Goal: Task Accomplishment & Management: Use online tool/utility

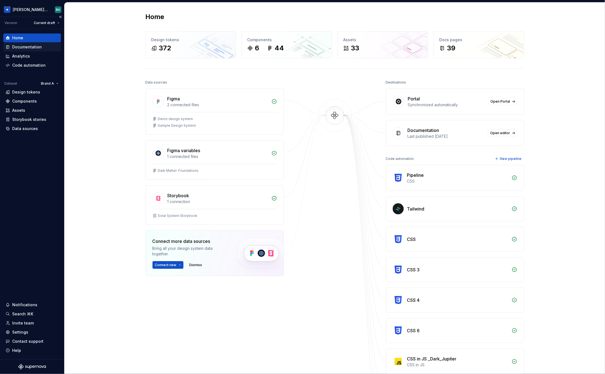
click at [30, 45] on div "Documentation" at bounding box center [27, 47] width 30 height 6
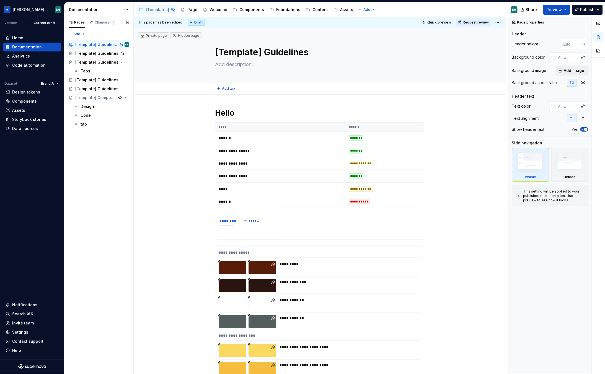
type textarea "*"
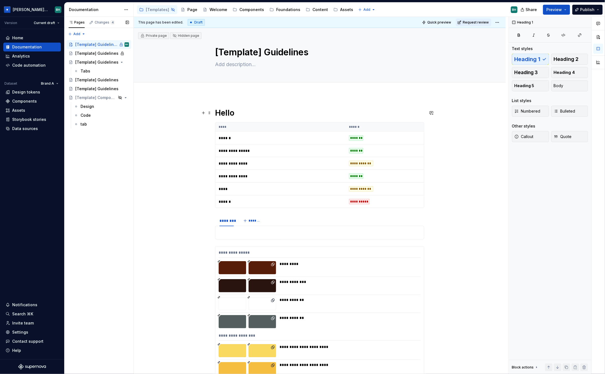
click at [247, 112] on h1 "Hello" at bounding box center [319, 113] width 209 height 10
click at [243, 114] on h1 "Hello" at bounding box center [319, 113] width 209 height 10
click at [243, 113] on h1 "Hello" at bounding box center [319, 113] width 209 height 10
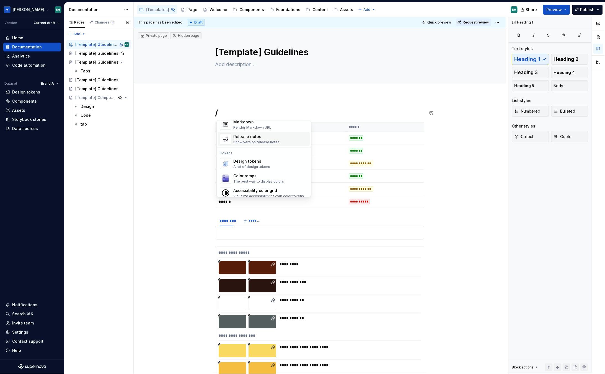
scroll to position [380, 0]
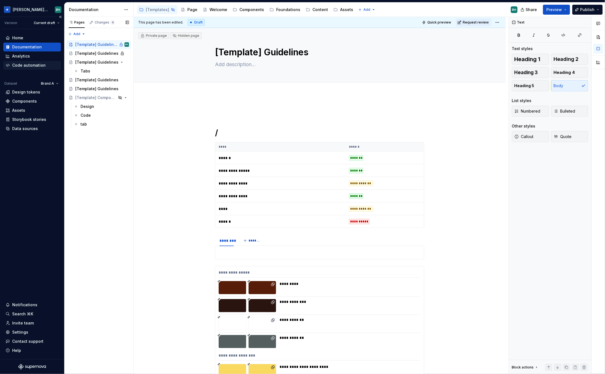
click at [30, 65] on div "Code automation" at bounding box center [28, 66] width 33 height 6
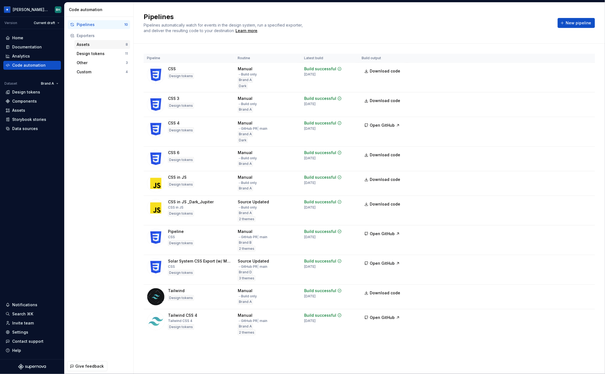
click at [116, 47] on div "Assets" at bounding box center [101, 45] width 49 height 6
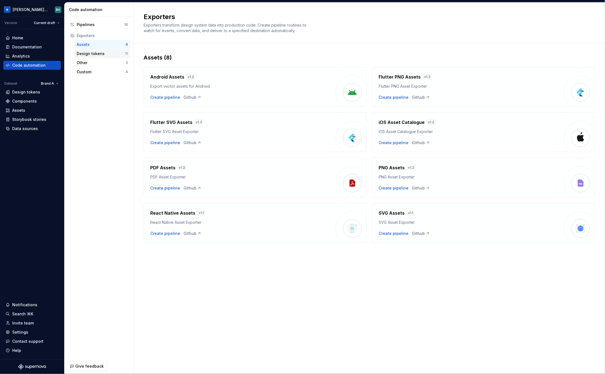
click at [101, 55] on div "Design tokens" at bounding box center [101, 54] width 48 height 6
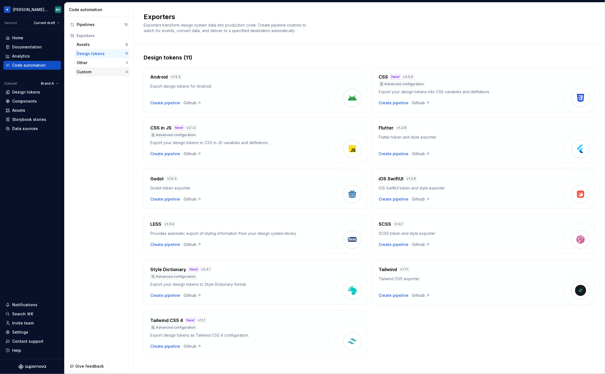
click at [104, 72] on div "Custom" at bounding box center [101, 72] width 49 height 6
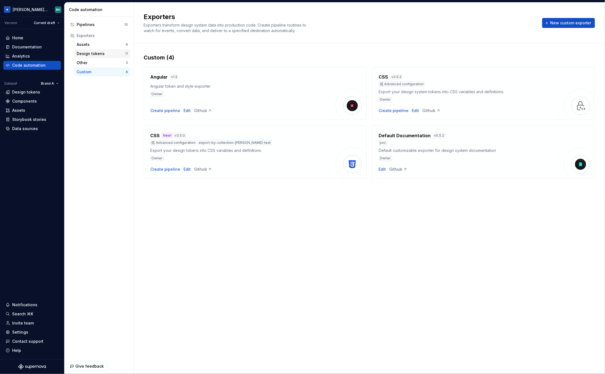
click at [96, 55] on div "Design tokens" at bounding box center [101, 54] width 48 height 6
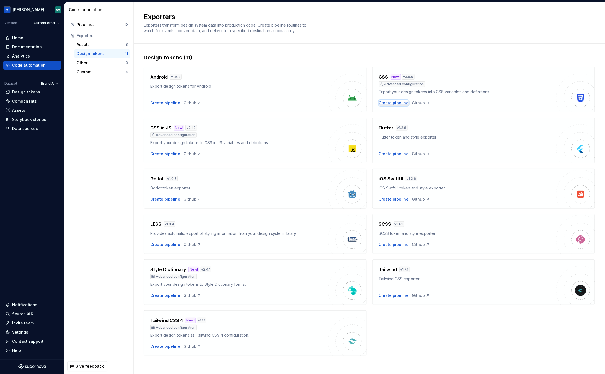
click at [393, 102] on div "Create pipeline" at bounding box center [394, 103] width 30 height 6
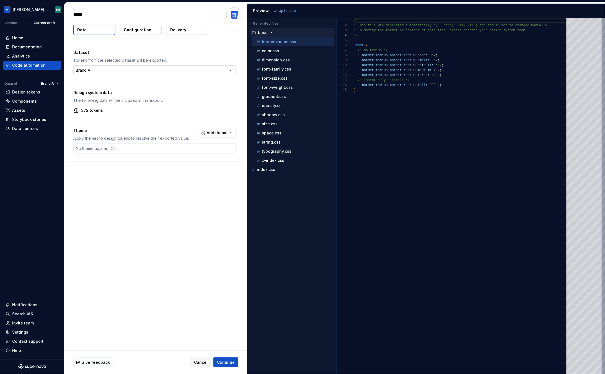
type textarea "*"
click at [126, 70] on html "[PERSON_NAME] Design System BH Version Current draft Home Documentation Analyti…" at bounding box center [302, 187] width 605 height 374
click at [194, 50] on html "[PERSON_NAME] Design System BH Version Current draft Home Documentation Analyti…" at bounding box center [302, 187] width 605 height 374
click at [228, 135] on span "Add theme" at bounding box center [217, 133] width 21 height 6
click at [178, 156] on div "Suggestions" at bounding box center [178, 155] width 4 height 4
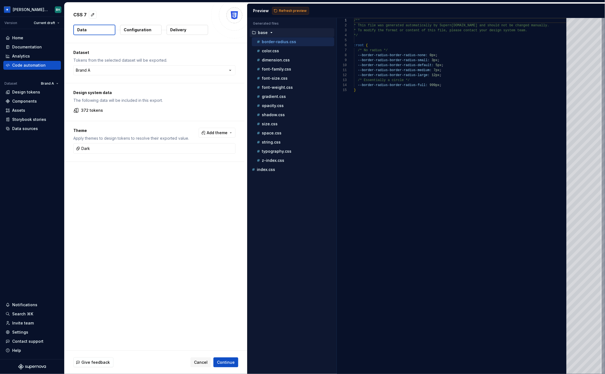
click at [287, 11] on html "[PERSON_NAME] Design System BH Version Current draft Home Documentation Analyti…" at bounding box center [302, 187] width 605 height 374
click at [287, 11] on span "Refresh preview" at bounding box center [293, 11] width 28 height 4
click at [279, 183] on div "index.css" at bounding box center [292, 178] width 85 height 9
click at [274, 180] on p "index.css" at bounding box center [266, 179] width 18 height 4
type textarea "**********"
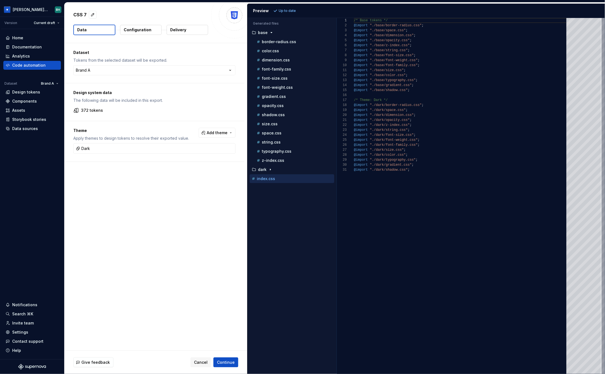
scroll to position [50, 0]
click at [131, 30] on p "Configuration" at bounding box center [138, 30] width 28 height 6
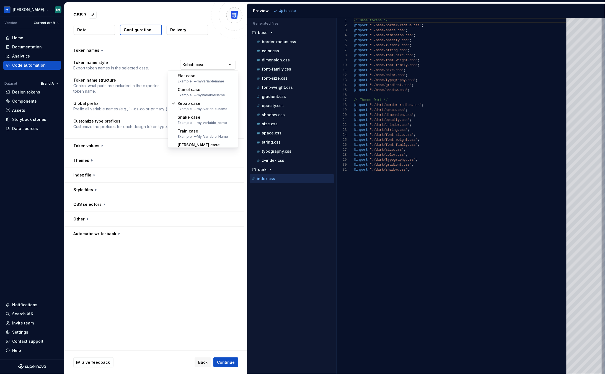
click at [198, 65] on html "**********" at bounding box center [302, 187] width 605 height 374
select select "********"
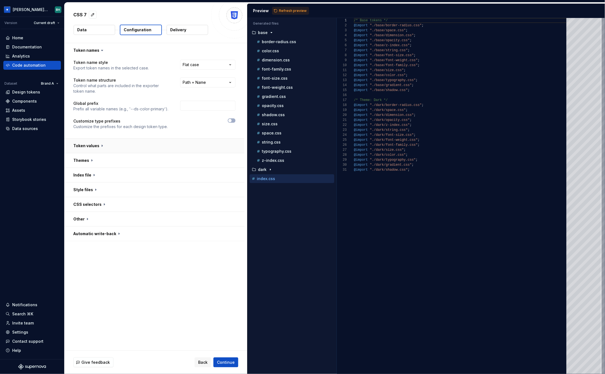
click at [145, 145] on button "button" at bounding box center [155, 146] width 180 height 14
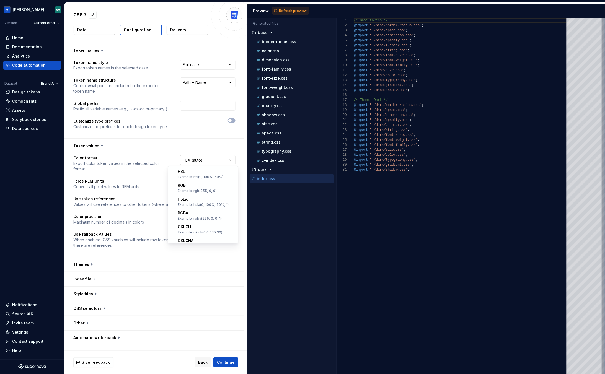
click at [206, 158] on html "**********" at bounding box center [302, 187] width 605 height 374
click at [169, 135] on html "**********" at bounding box center [302, 187] width 605 height 374
click at [90, 257] on button "button" at bounding box center [155, 264] width 180 height 14
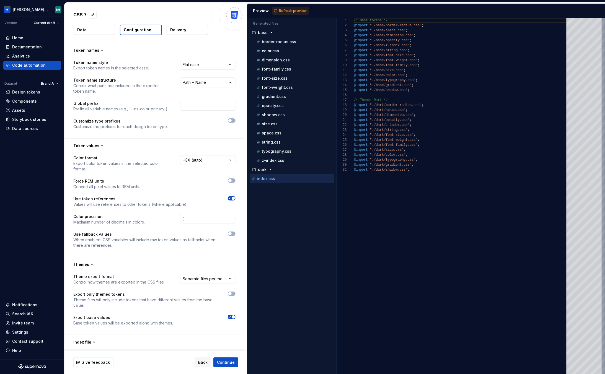
scroll to position [31, 0]
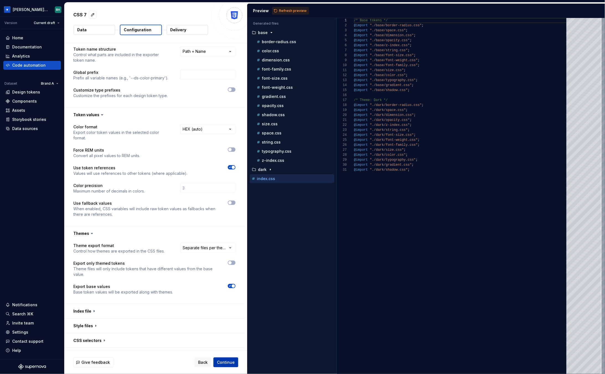
click at [222, 362] on span "Continue" at bounding box center [226, 363] width 18 height 6
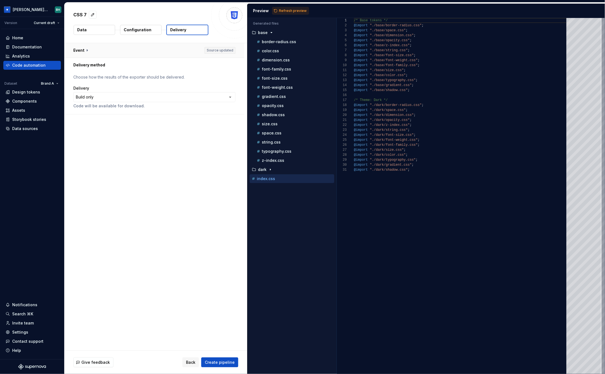
click at [87, 51] on button "button" at bounding box center [155, 50] width 180 height 14
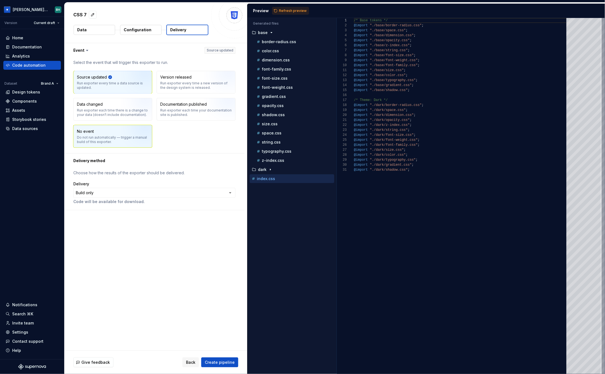
click at [114, 139] on div "Do not run automatically — trigger a manual build of this exporter." at bounding box center [113, 139] width 72 height 9
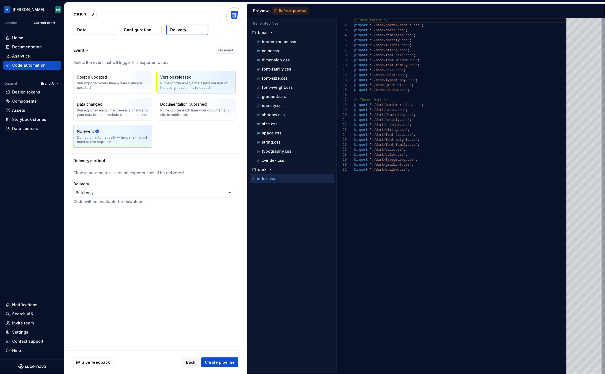
click at [201, 84] on div "Run exporter every time a new version of the design system is released." at bounding box center [196, 85] width 72 height 9
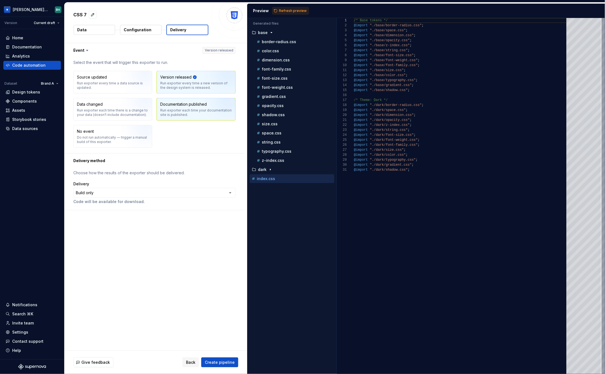
click at [194, 108] on div "Documentation published Run exporter each time your documentation site is publi…" at bounding box center [196, 110] width 72 height 16
click at [122, 195] on html "**********" at bounding box center [302, 187] width 605 height 374
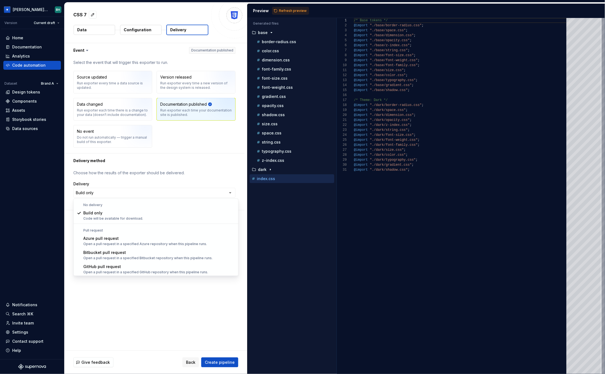
click at [130, 76] on html "**********" at bounding box center [302, 187] width 605 height 374
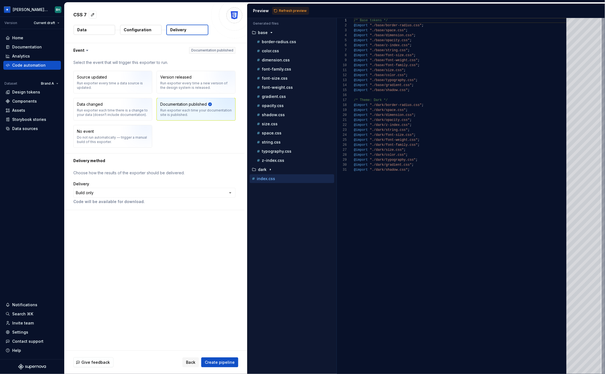
click at [130, 76] on img "button" at bounding box center [138, 84] width 35 height 37
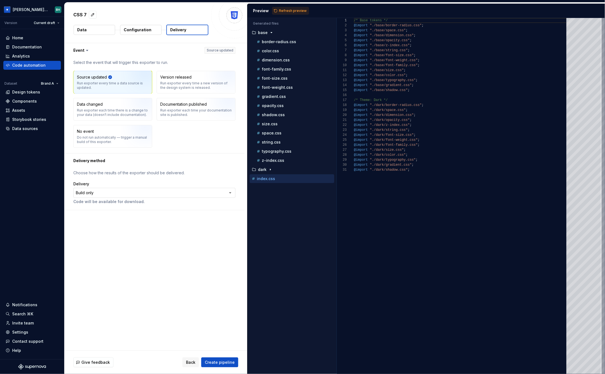
click at [103, 195] on html "**********" at bounding box center [302, 187] width 605 height 374
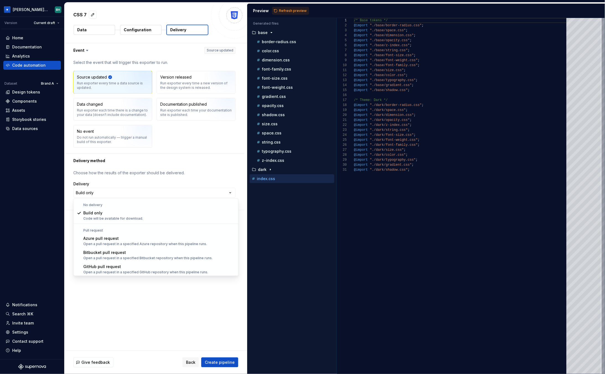
scroll to position [15, 0]
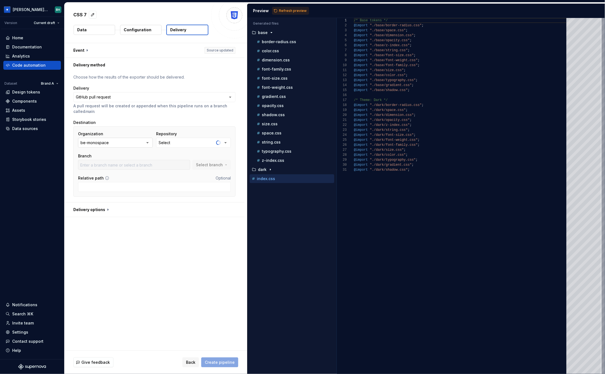
click at [121, 144] on button "be-monospace" at bounding box center [115, 143] width 75 height 10
click at [118, 175] on div "[PERSON_NAME]" at bounding box center [110, 175] width 32 height 6
click at [182, 144] on button "Select" at bounding box center [193, 143] width 75 height 10
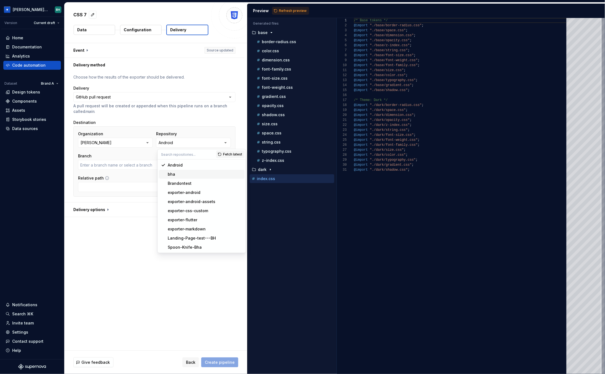
click at [181, 175] on div "bha" at bounding box center [205, 175] width 75 height 6
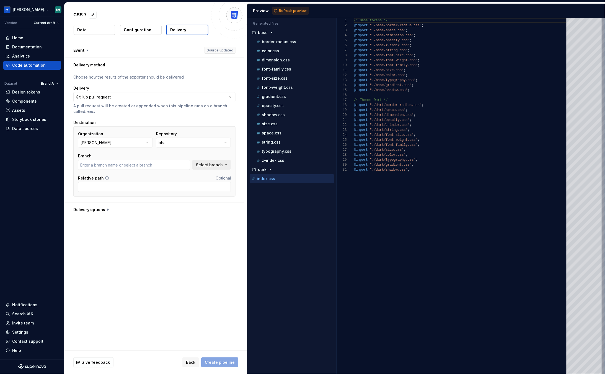
click at [216, 166] on span "Select branch" at bounding box center [209, 165] width 27 height 6
type input "main"
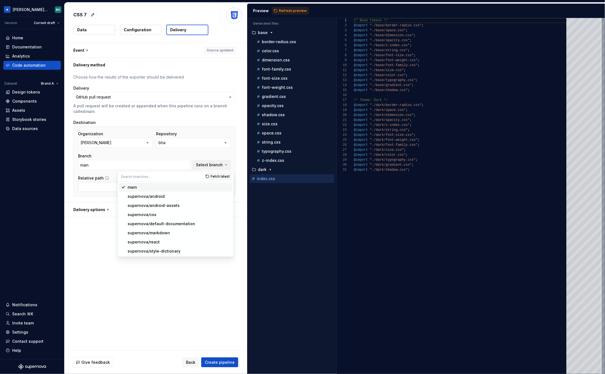
click at [144, 188] on div "main" at bounding box center [179, 188] width 102 height 6
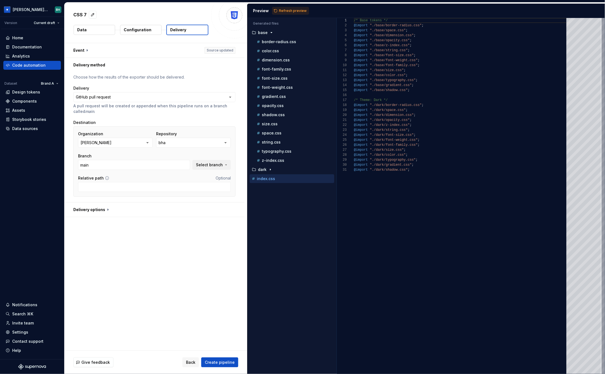
click at [106, 210] on button "button" at bounding box center [155, 210] width 180 height 14
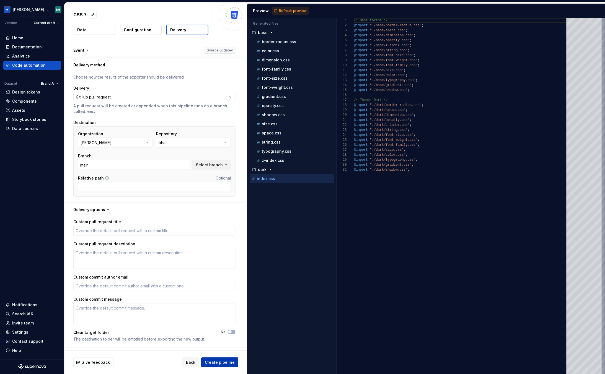
click at [222, 364] on span "Create pipeline" at bounding box center [220, 363] width 30 height 6
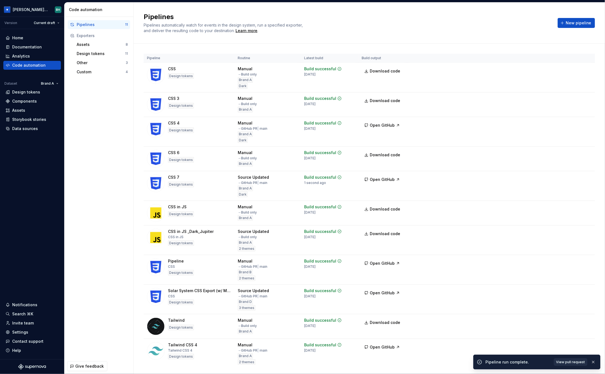
click at [563, 362] on span "View pull request" at bounding box center [570, 362] width 29 height 4
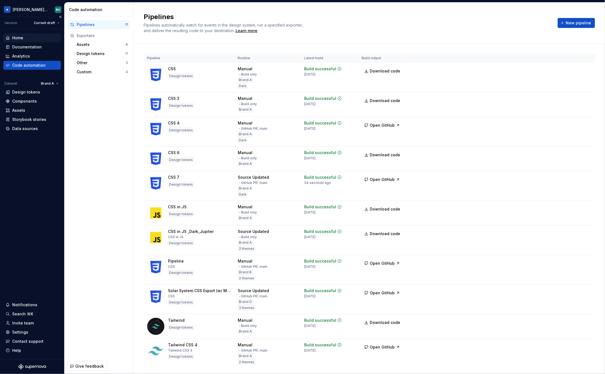
click at [33, 38] on div "Home" at bounding box center [32, 38] width 53 height 6
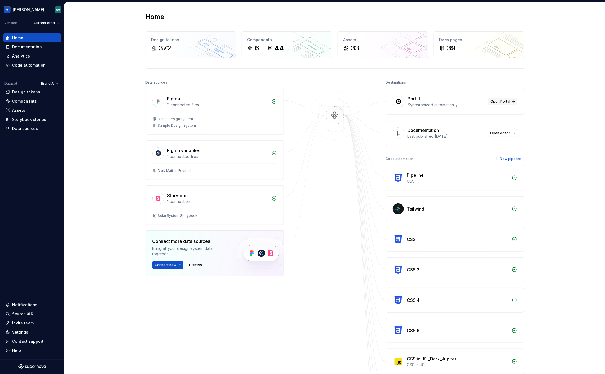
click at [507, 103] on span "Open Portal" at bounding box center [501, 101] width 20 height 4
click at [120, 44] on div "Home Design tokens 372 Components 6 44 Assets 33 Docs pages 39 Data sources Fig…" at bounding box center [335, 266] width 541 height 529
click at [42, 64] on div "Code automation" at bounding box center [28, 66] width 33 height 6
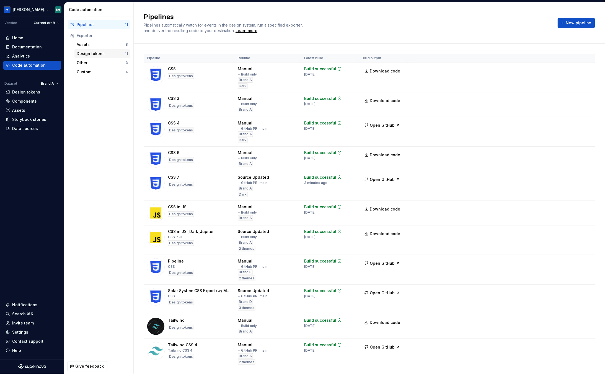
click at [106, 52] on div "Design tokens" at bounding box center [101, 54] width 48 height 6
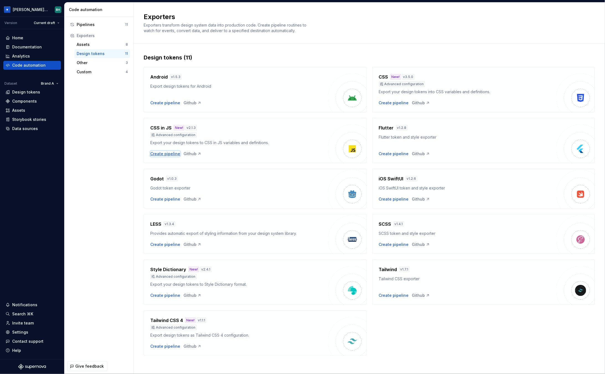
click at [162, 153] on div "Create pipeline" at bounding box center [165, 154] width 30 height 6
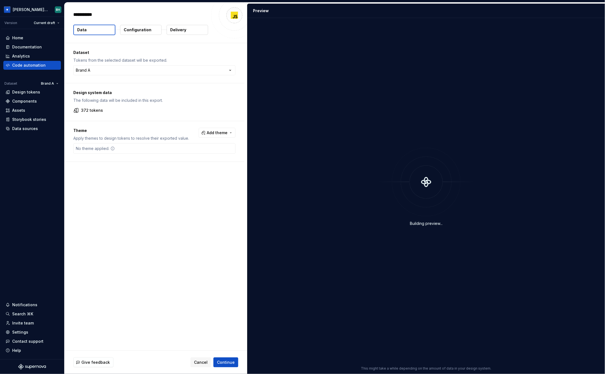
click at [141, 32] on p "Configuration" at bounding box center [138, 30] width 28 height 6
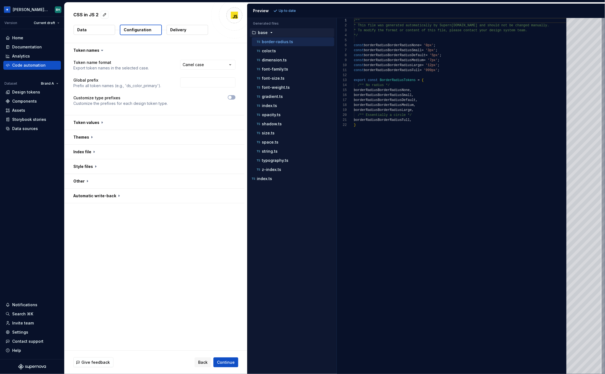
click at [185, 32] on p "Delivery" at bounding box center [178, 30] width 16 height 6
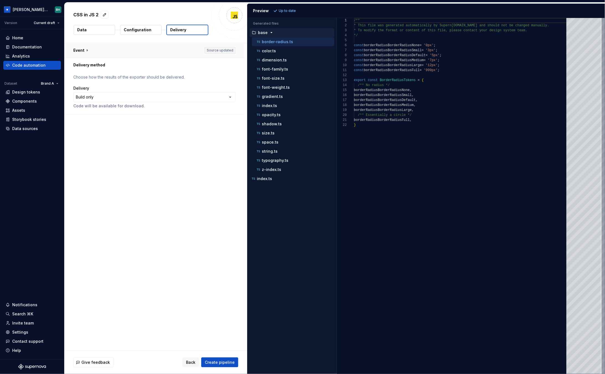
click at [82, 52] on button "button" at bounding box center [155, 50] width 180 height 14
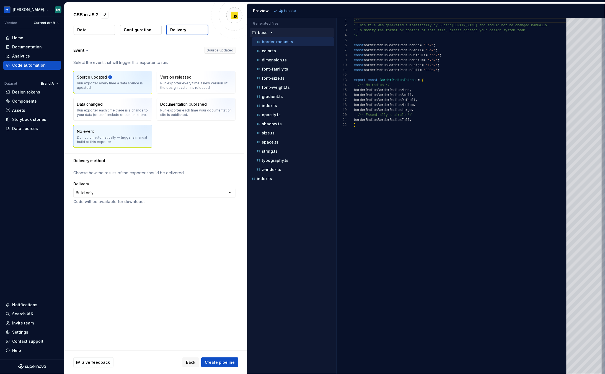
click at [96, 136] on div "Do not run automatically — trigger a manual build of this exporter." at bounding box center [113, 139] width 72 height 9
click at [32, 64] on div "Code automation" at bounding box center [28, 66] width 33 height 6
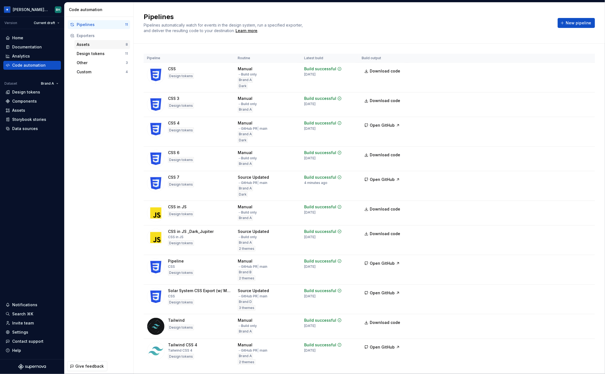
click at [102, 43] on div "Assets" at bounding box center [101, 45] width 49 height 6
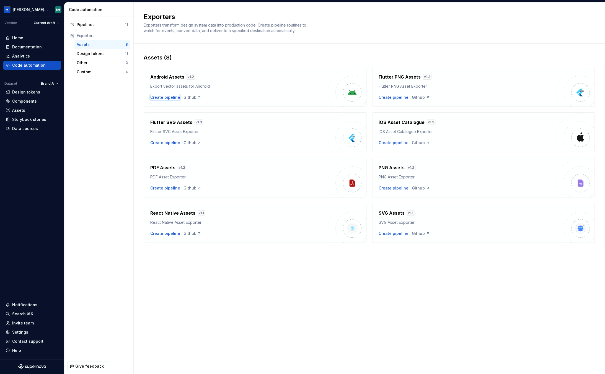
click at [167, 95] on div "Create pipeline" at bounding box center [165, 98] width 30 height 6
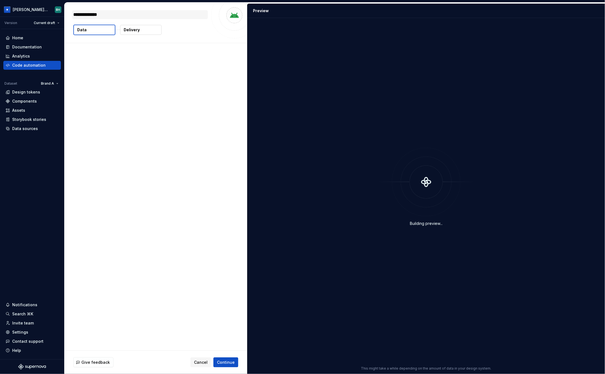
type textarea "*"
click at [131, 33] on button "Delivery" at bounding box center [141, 30] width 42 height 10
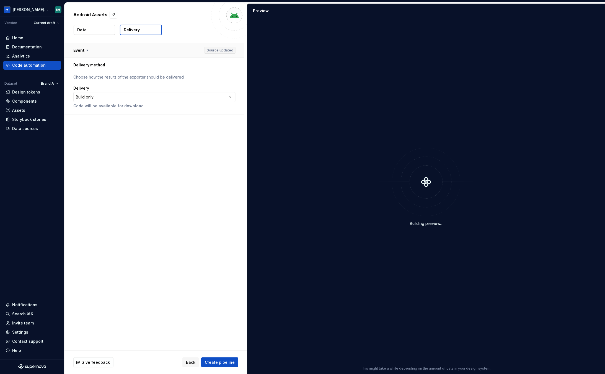
click at [85, 50] on button "button" at bounding box center [155, 50] width 180 height 14
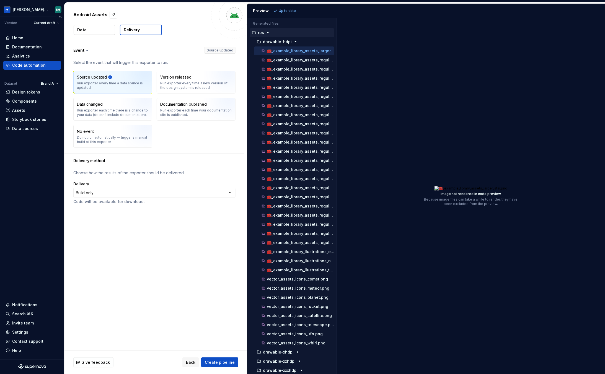
click at [27, 64] on div "Code automation" at bounding box center [28, 66] width 33 height 6
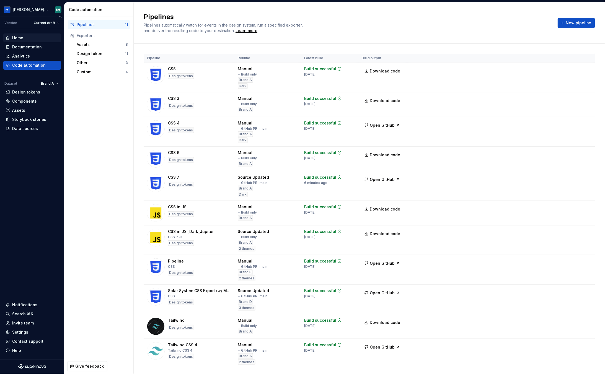
click at [30, 34] on div "Home" at bounding box center [32, 37] width 58 height 9
